Goal: Register for event/course

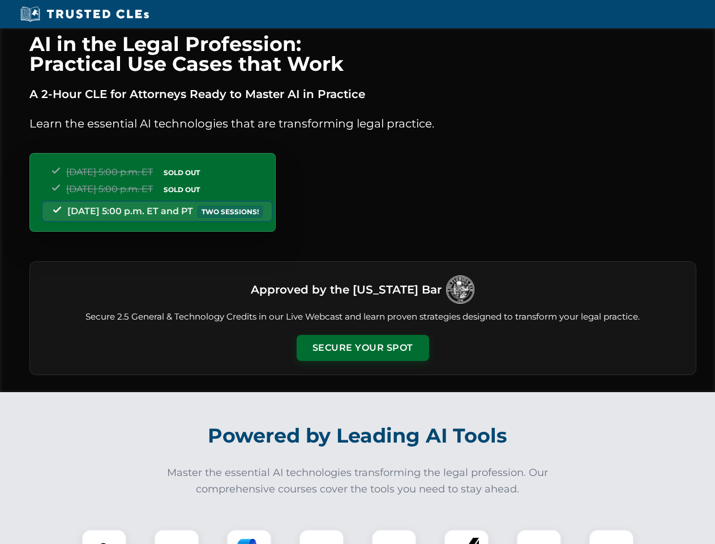
click at [363, 348] on button "Secure Your Spot" at bounding box center [363, 348] width 133 height 26
click at [104, 536] on img at bounding box center [104, 551] width 33 height 33
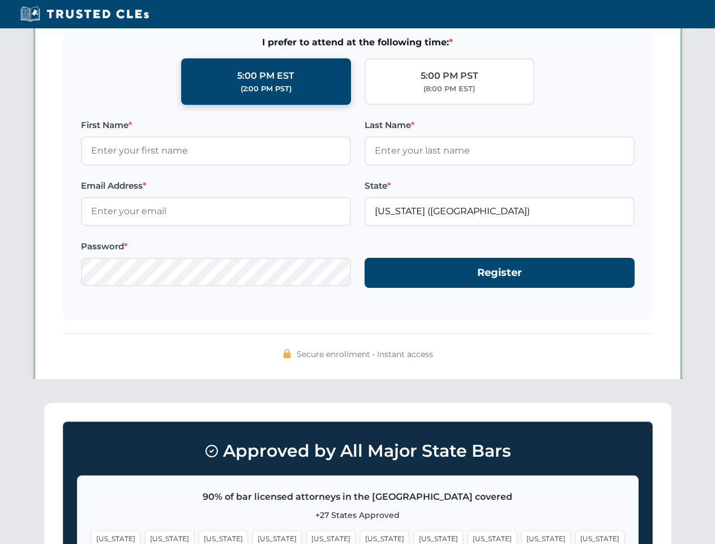
click at [414, 536] on span "[US_STATE]" at bounding box center [438, 538] width 49 height 16
click at [522, 536] on span "[US_STATE]" at bounding box center [546, 538] width 49 height 16
